Goal: Information Seeking & Learning: Find specific fact

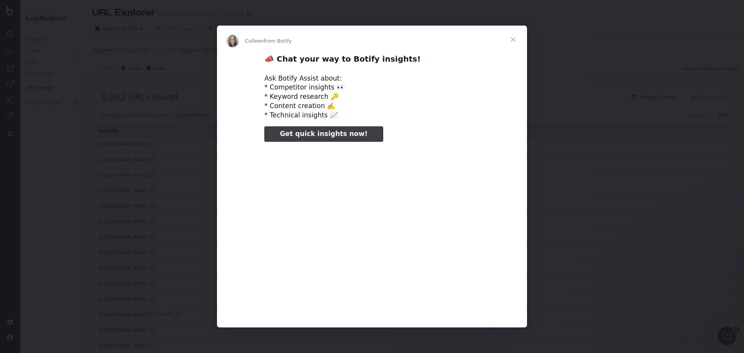
type input "46935"
click at [512, 41] on span "Close" at bounding box center [513, 40] width 28 height 28
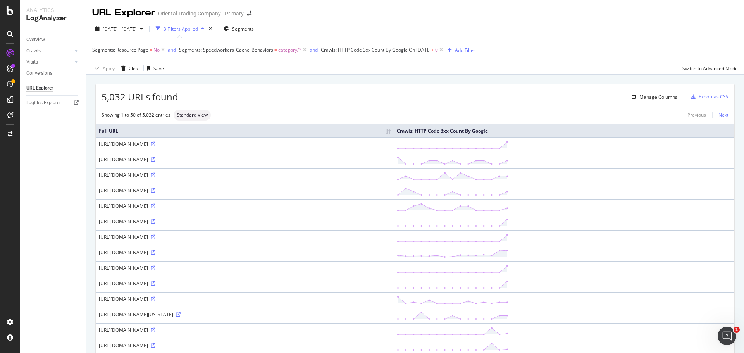
click at [720, 115] on link "Next" at bounding box center [720, 114] width 16 height 11
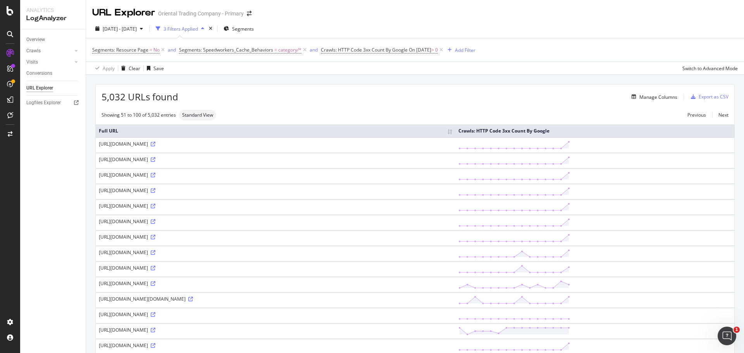
click at [317, 160] on div "[URL][DOMAIN_NAME]" at bounding box center [275, 159] width 353 height 7
copy div "[URL][DOMAIN_NAME]"
